Goal: Transaction & Acquisition: Purchase product/service

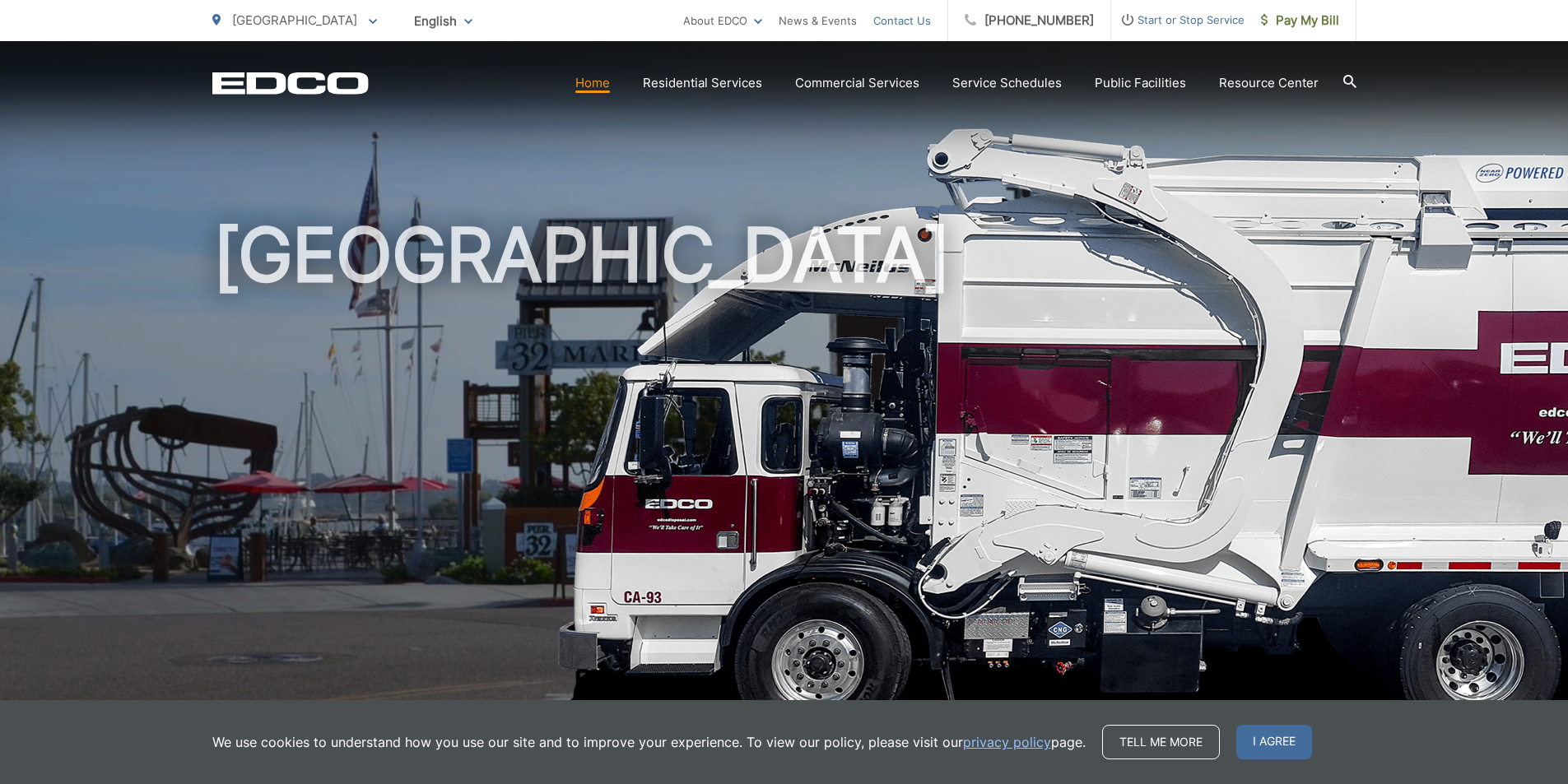
drag, startPoint x: 942, startPoint y: 12, endPoint x: 953, endPoint y: 36, distance: 26.4
click at [931, 13] on link "Contact Us" at bounding box center [902, 21] width 58 height 20
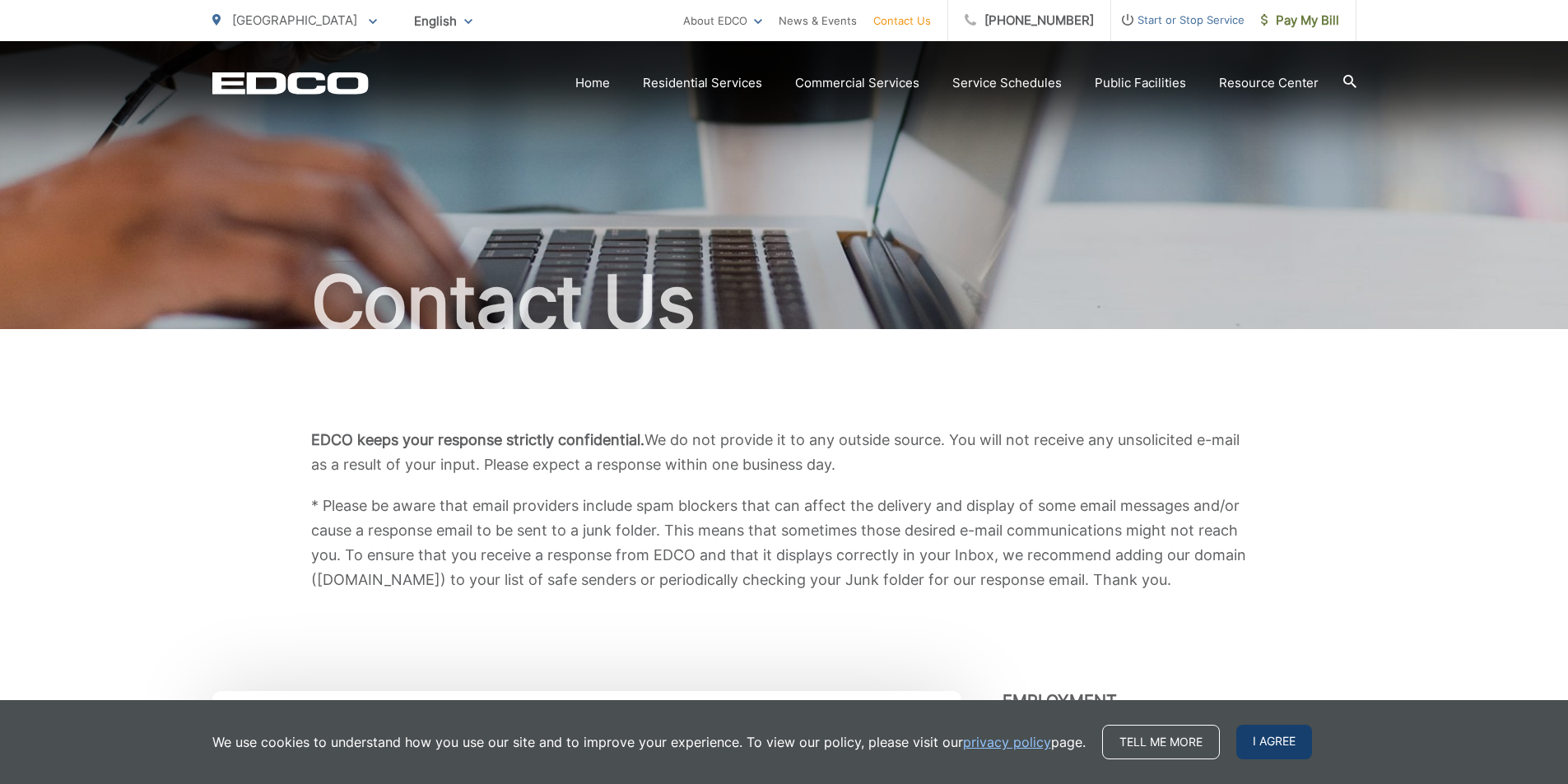
click at [1278, 742] on span "I agree" at bounding box center [1274, 742] width 76 height 34
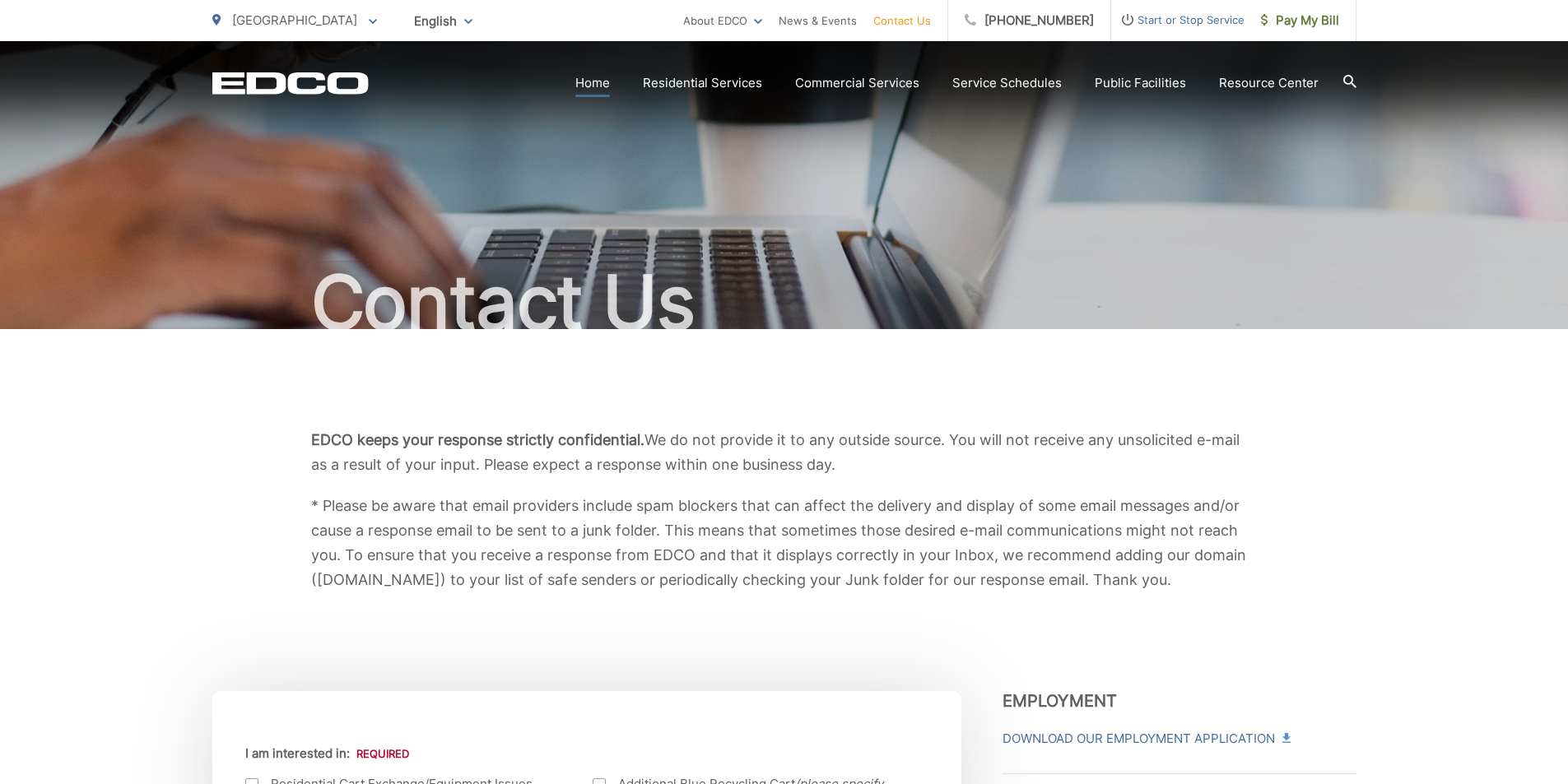
click at [596, 80] on link "Home" at bounding box center [593, 83] width 34 height 20
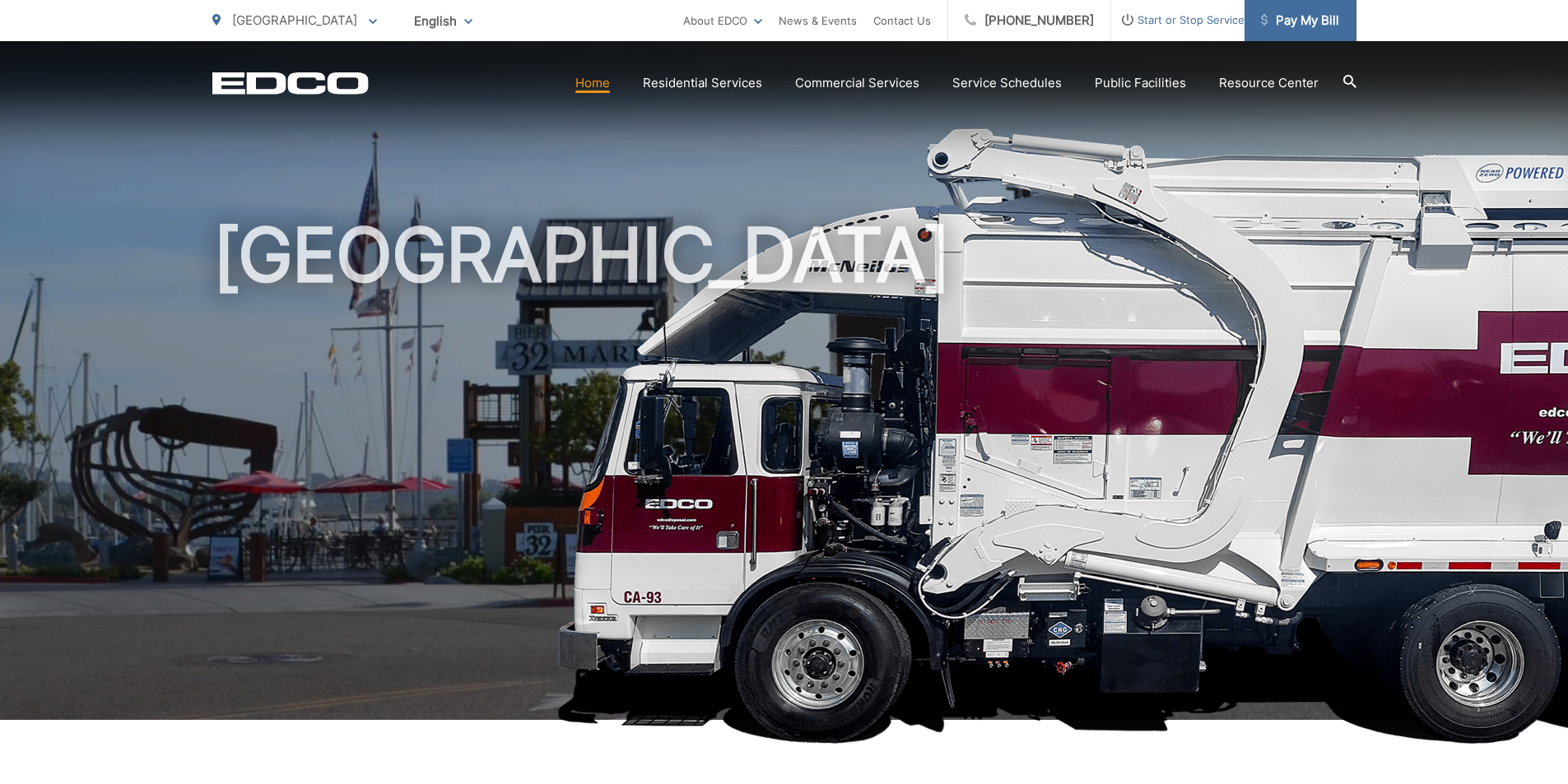
click at [1276, 18] on span "Pay My Bill" at bounding box center [1300, 21] width 79 height 20
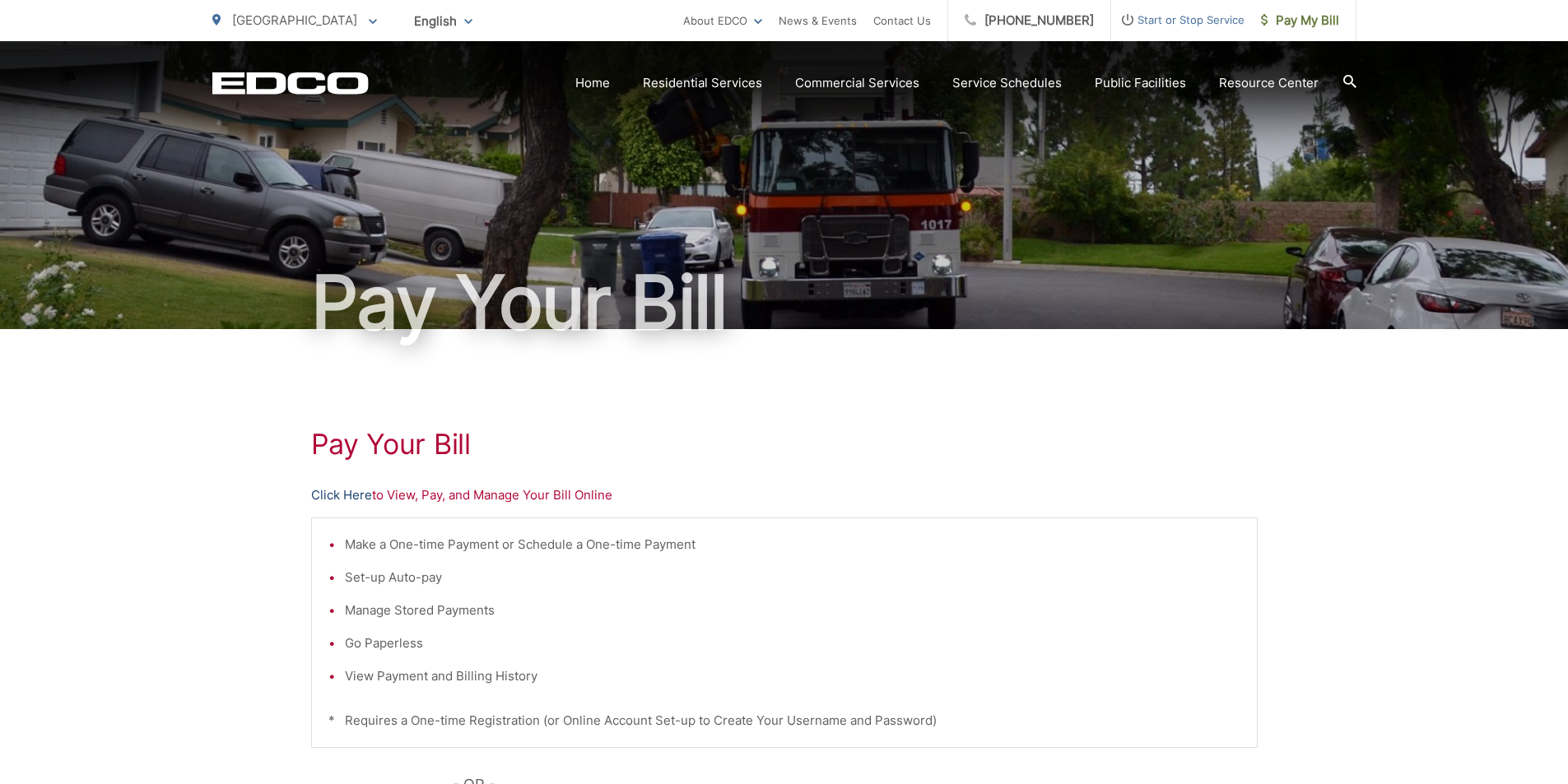
click at [329, 492] on link "Click Here" at bounding box center [341, 495] width 61 height 20
